Goal: Information Seeking & Learning: Find specific fact

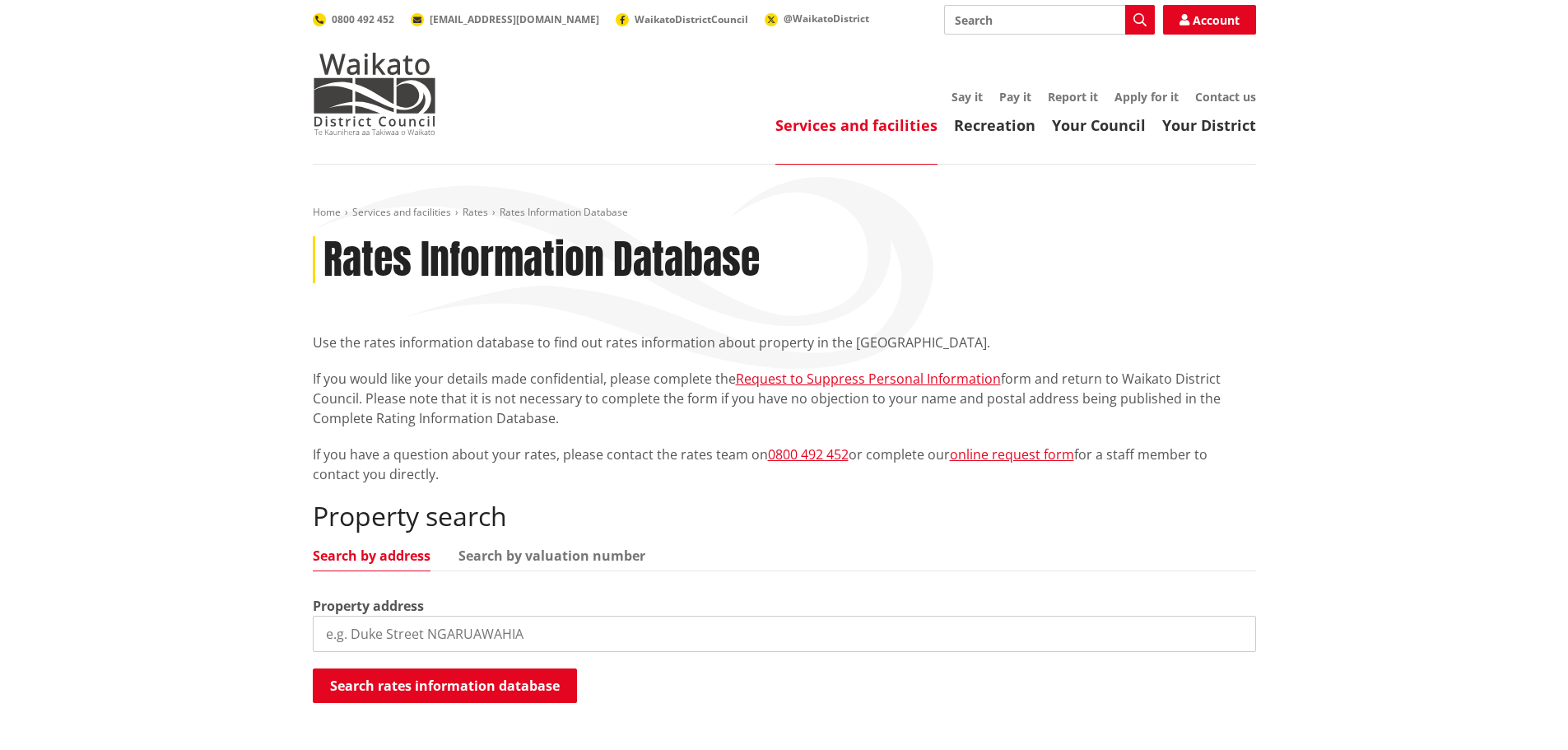
click at [355, 633] on input "search" at bounding box center [784, 634] width 943 height 36
paste input "[STREET_ADDRESS]"
type input "1059 WAERENGA ROAD"
click at [397, 688] on button "Search rates information database" at bounding box center [445, 686] width 265 height 35
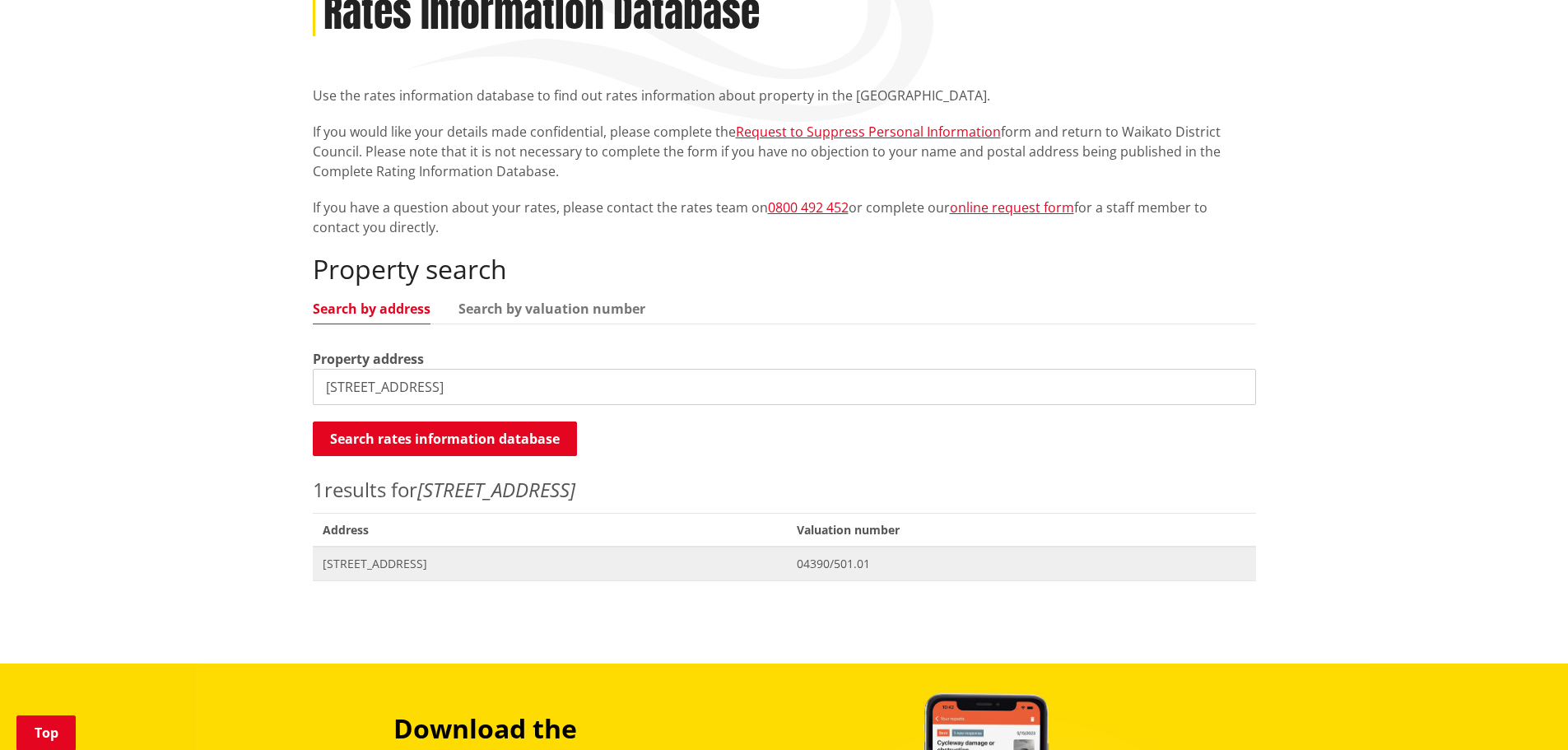
click at [417, 556] on span "[STREET_ADDRESS]" at bounding box center [550, 564] width 455 height 17
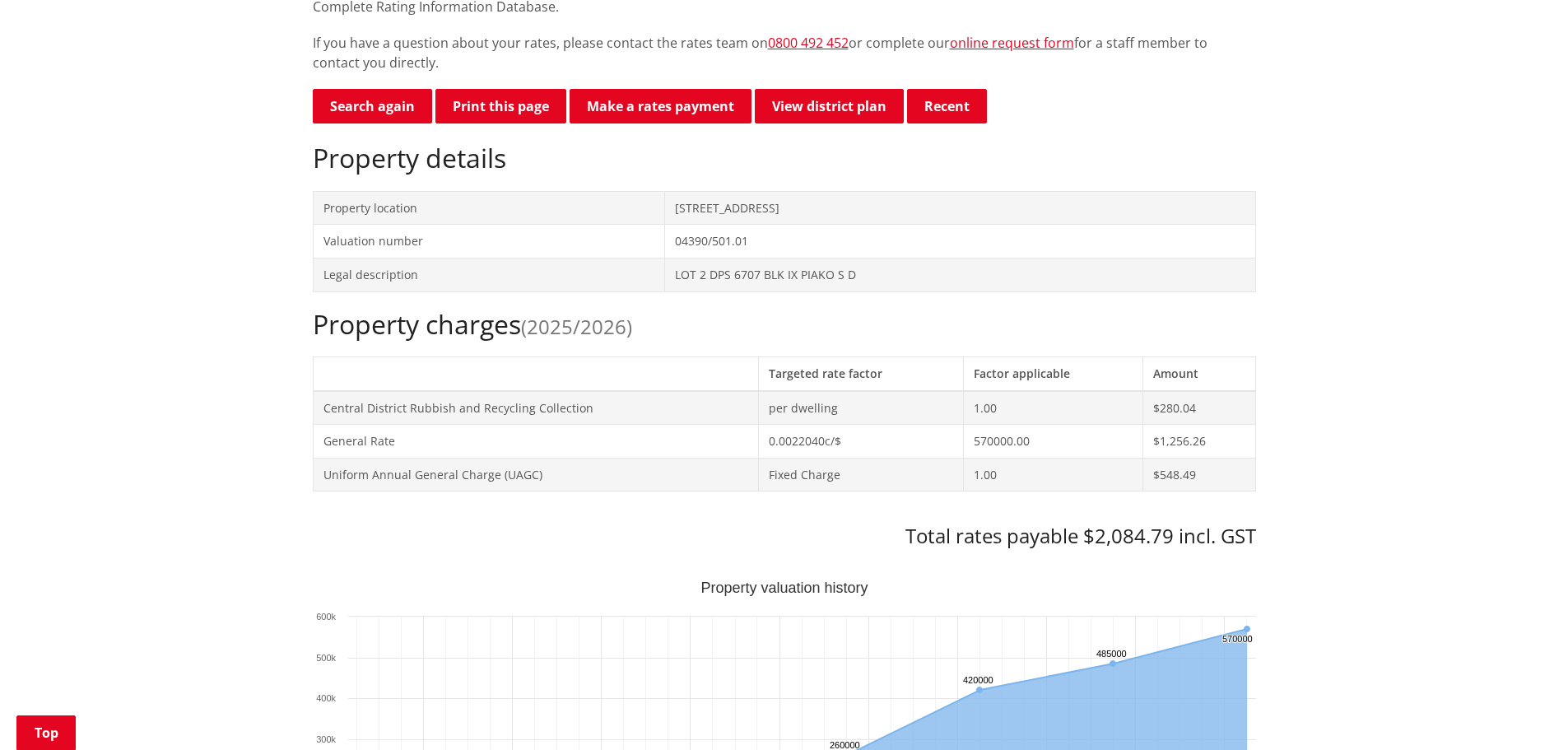
scroll to position [247, 0]
